Goal: Find contact information: Find contact information

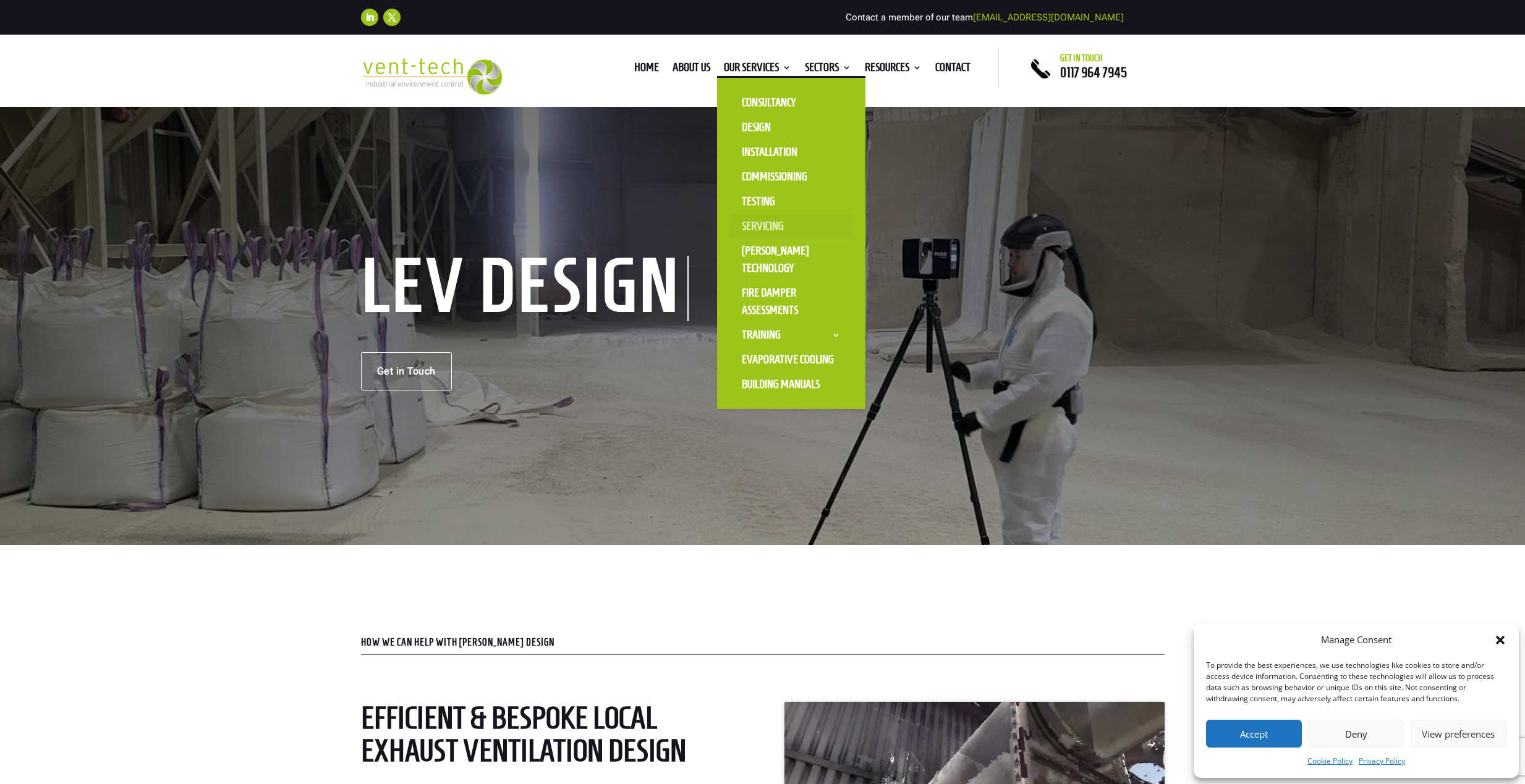
click at [758, 223] on link "Servicing" at bounding box center [791, 226] width 124 height 25
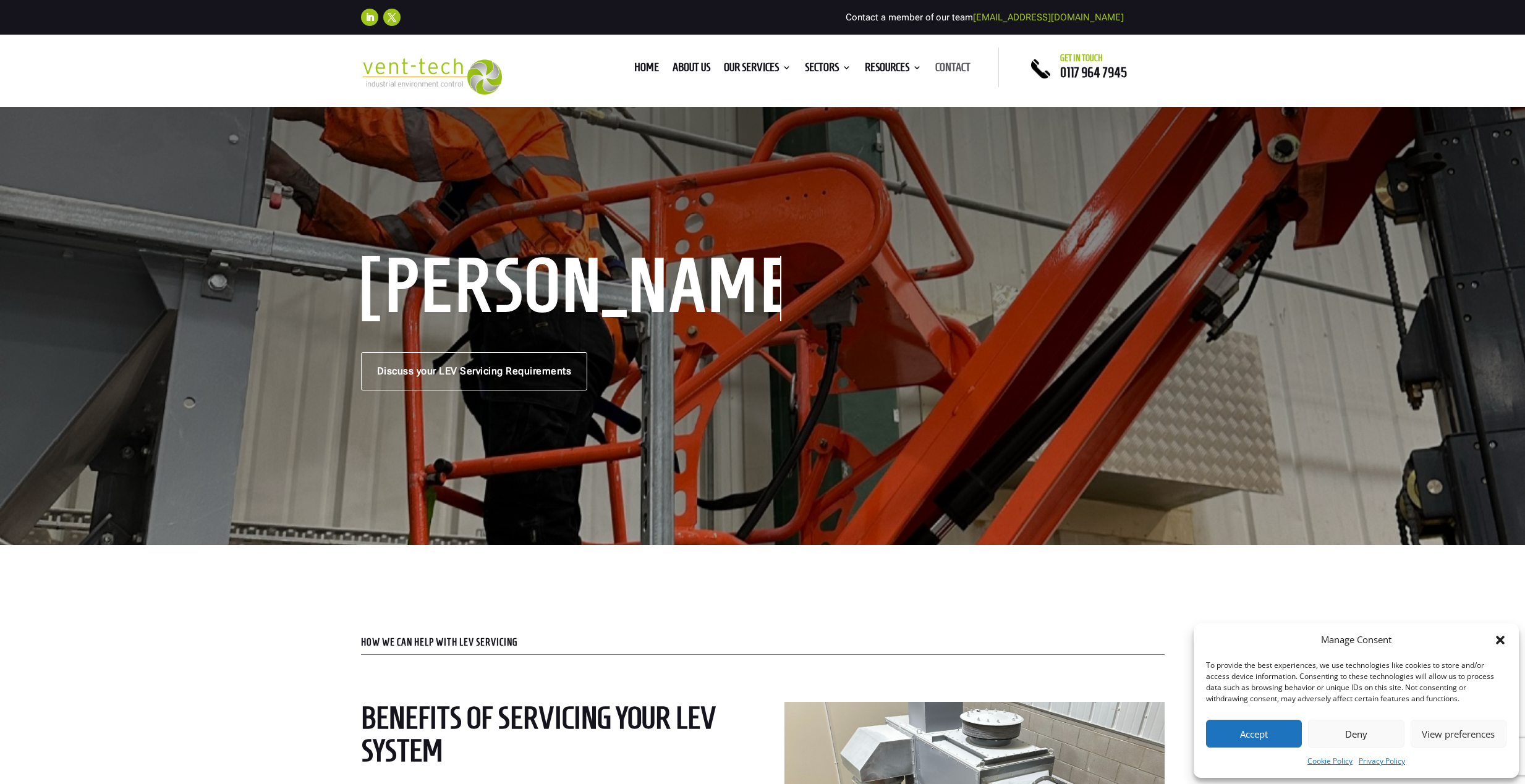
click at [961, 66] on link "Contact" at bounding box center [953, 69] width 35 height 13
